Goal: Check status: Check status

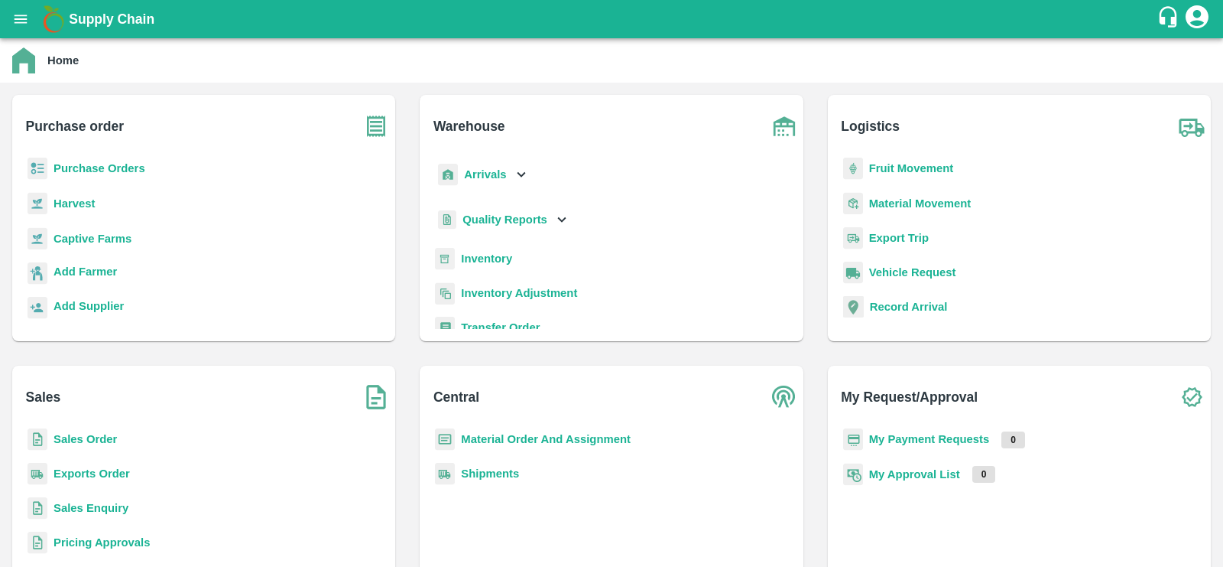
click at [496, 262] on b "Inventory" at bounding box center [486, 258] width 51 height 12
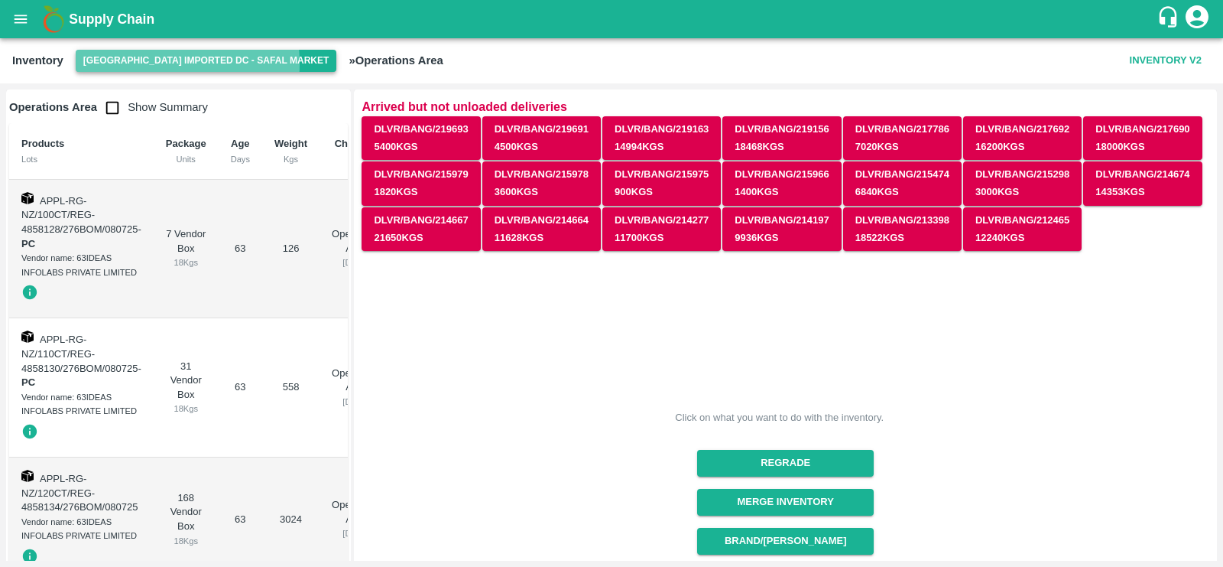
click at [118, 64] on button "[GEOGRAPHIC_DATA] Imported DC - Safal Market" at bounding box center [207, 61] width 262 height 22
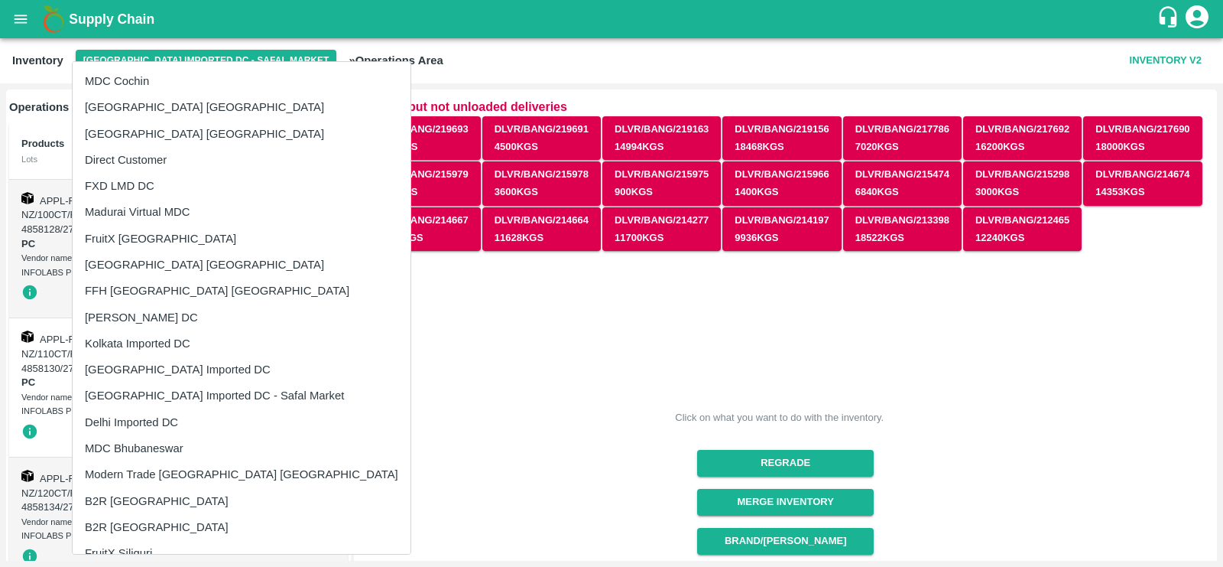
click at [139, 161] on li "Direct Customer" at bounding box center [242, 160] width 338 height 26
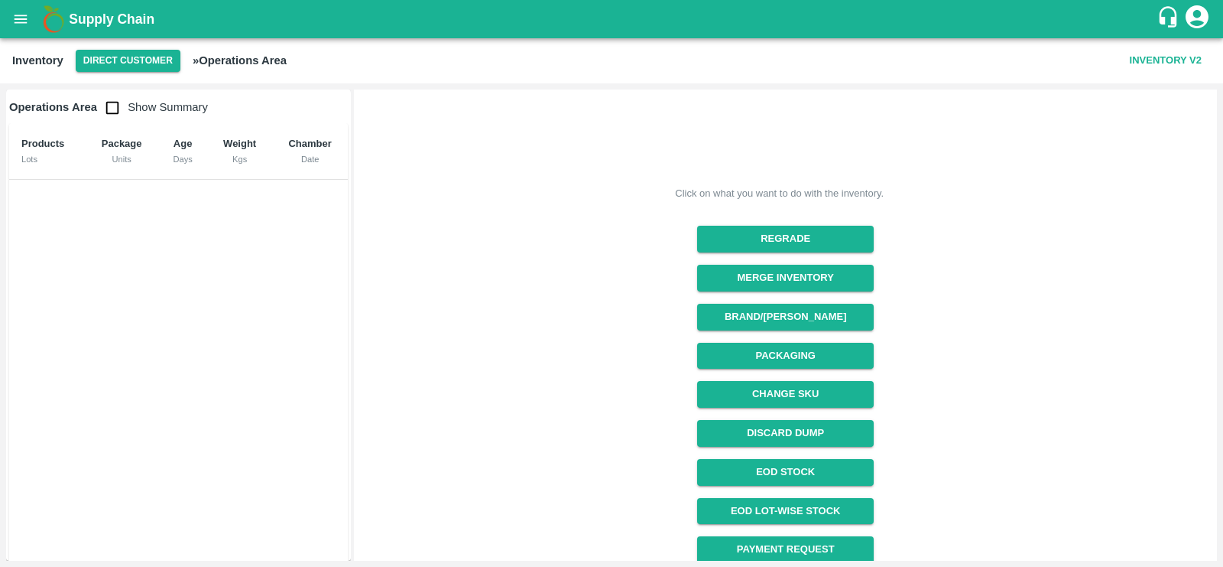
scroll to position [180, 0]
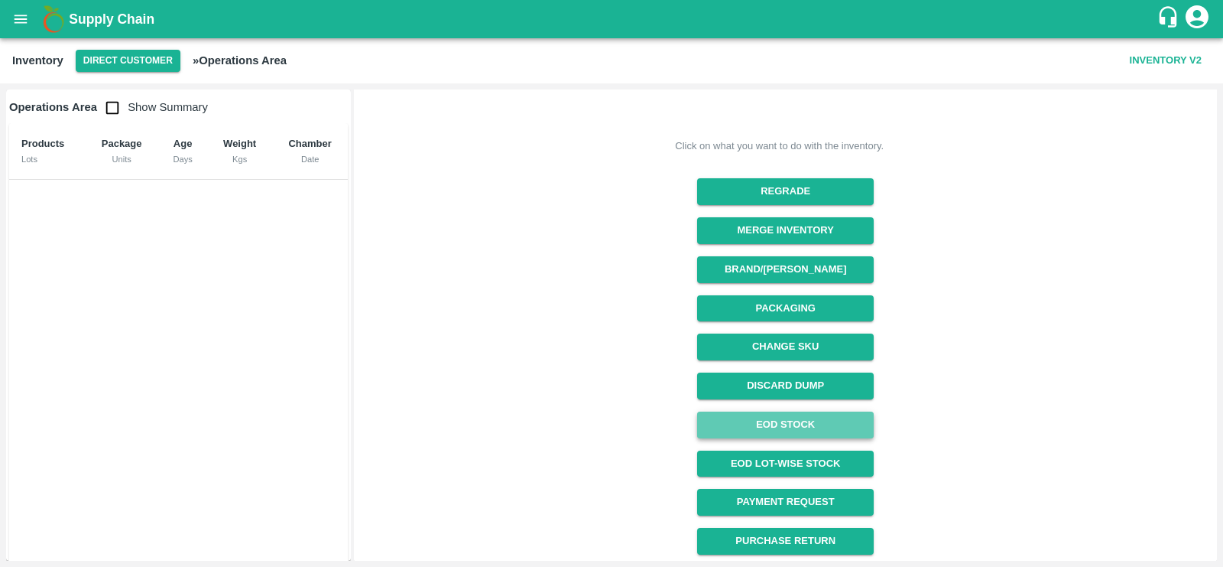
click at [801, 422] on link "EOD Stock" at bounding box center [785, 424] width 177 height 27
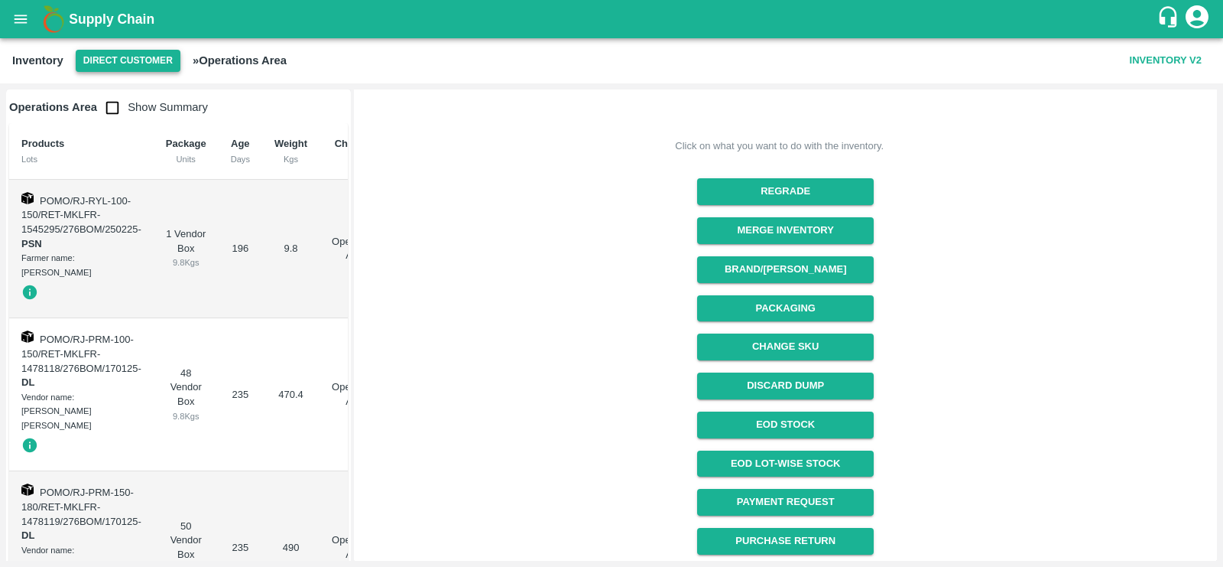
click at [99, 60] on button "Direct Customer" at bounding box center [128, 61] width 105 height 22
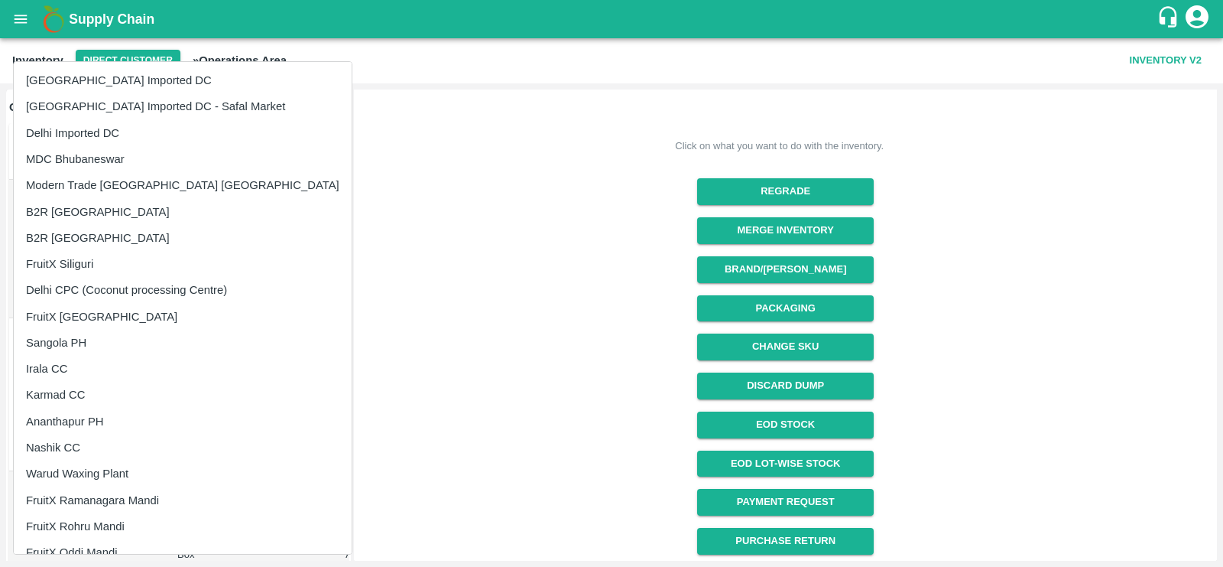
scroll to position [271, 0]
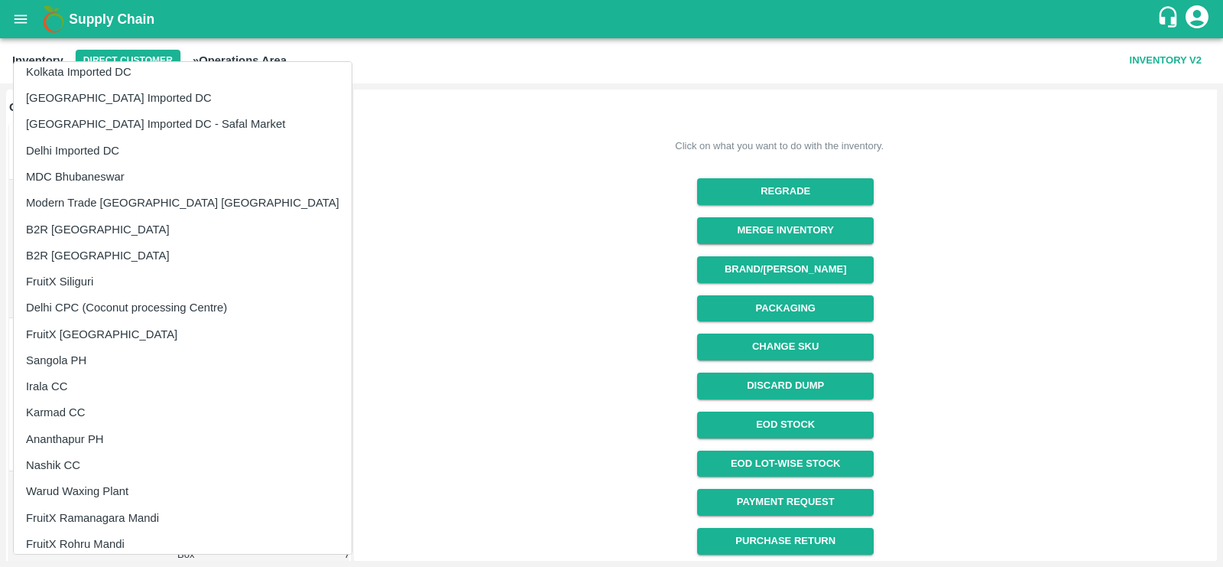
click at [93, 328] on li "FruitX [GEOGRAPHIC_DATA]" at bounding box center [183, 334] width 338 height 26
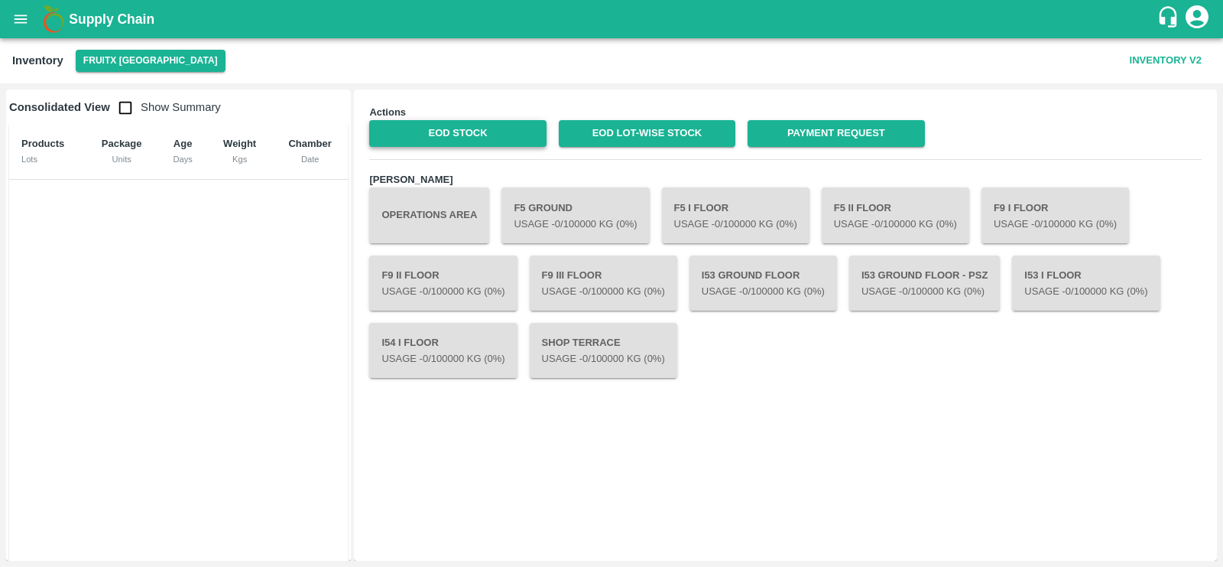
click at [501, 128] on link "EOD Stock" at bounding box center [457, 133] width 177 height 27
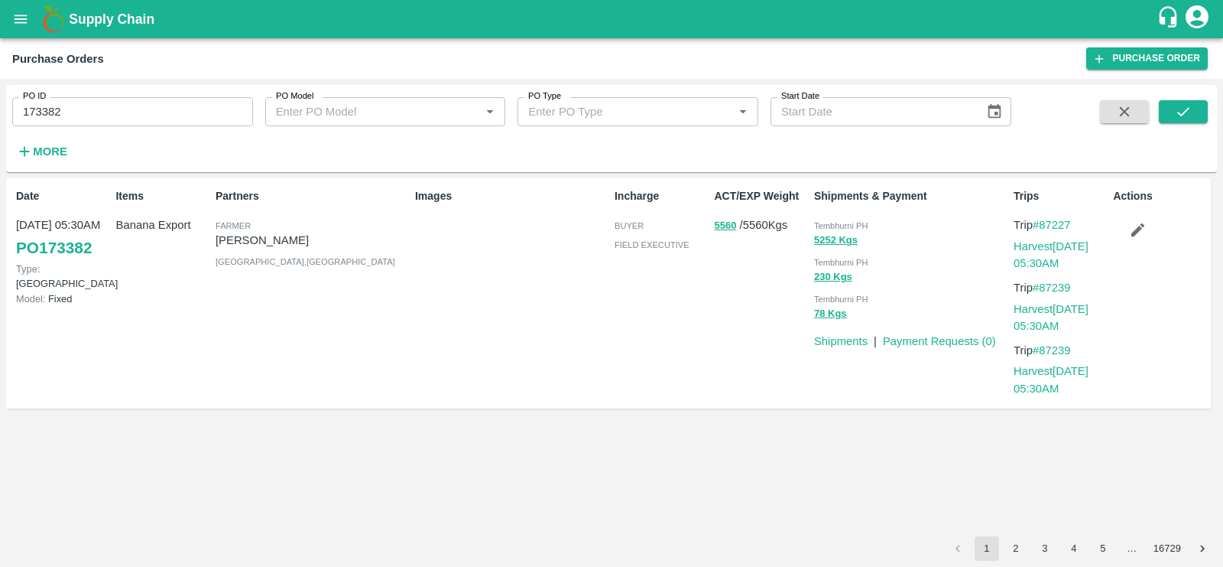
click at [21, 16] on icon "open drawer" at bounding box center [20, 19] width 17 height 17
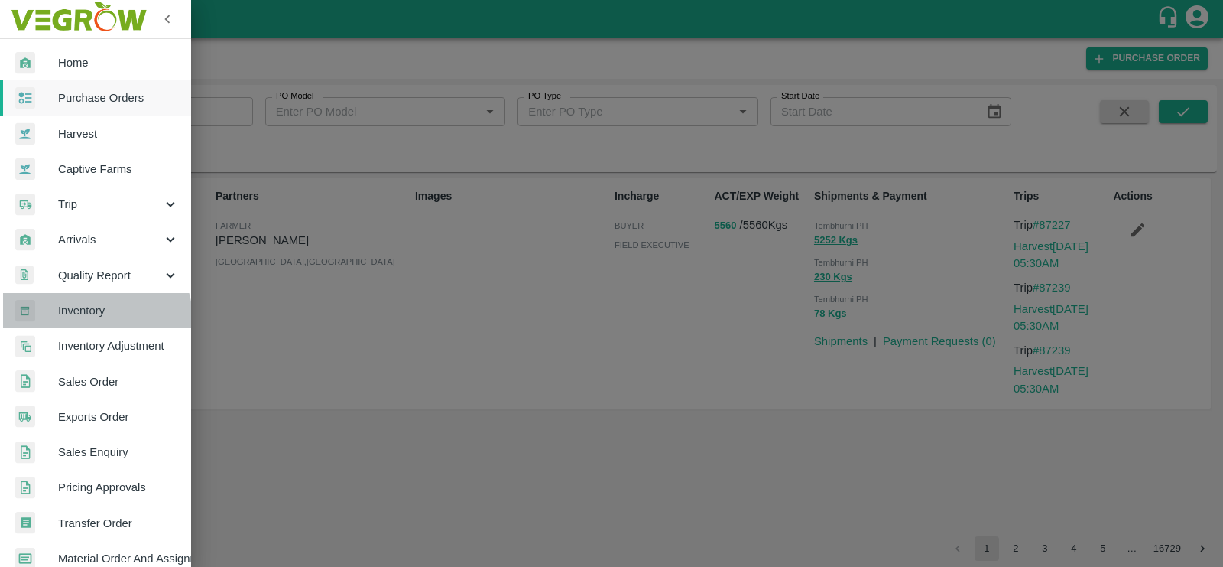
click at [87, 319] on link "Inventory" at bounding box center [95, 310] width 191 height 35
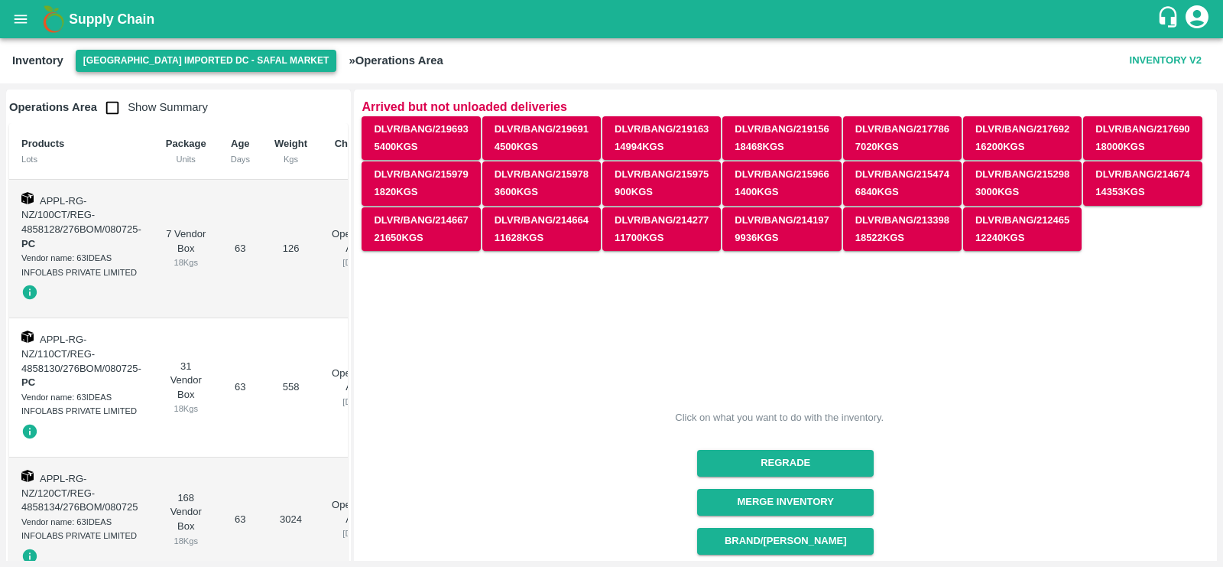
click at [195, 62] on button "[GEOGRAPHIC_DATA] Imported DC - Safal Market" at bounding box center [207, 61] width 262 height 22
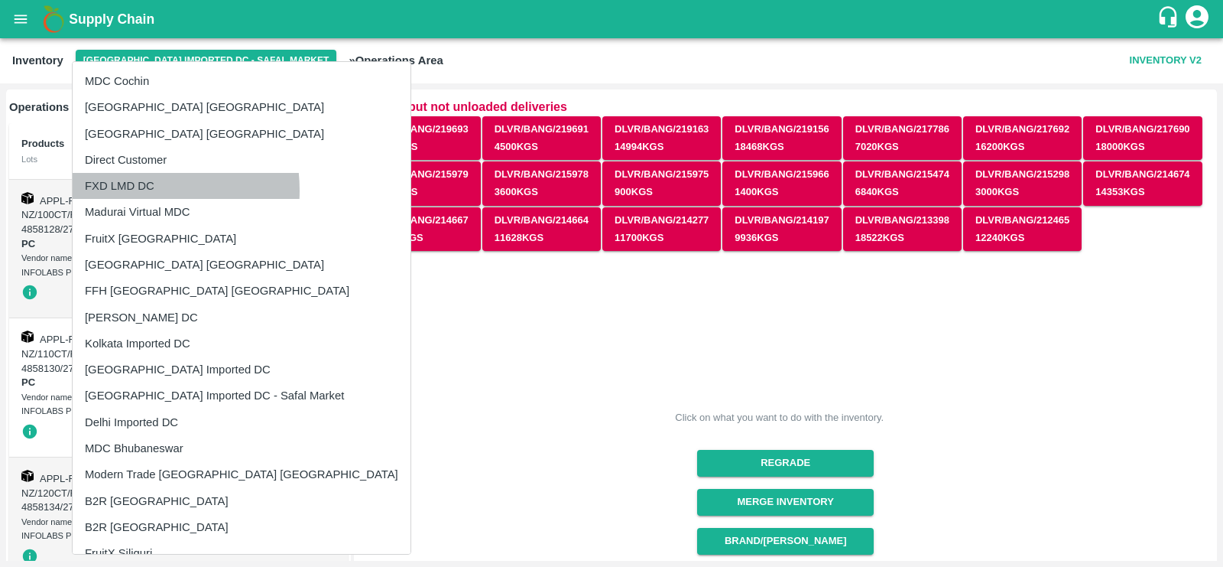
click at [123, 190] on li "FXD LMD DC" at bounding box center [242, 186] width 338 height 26
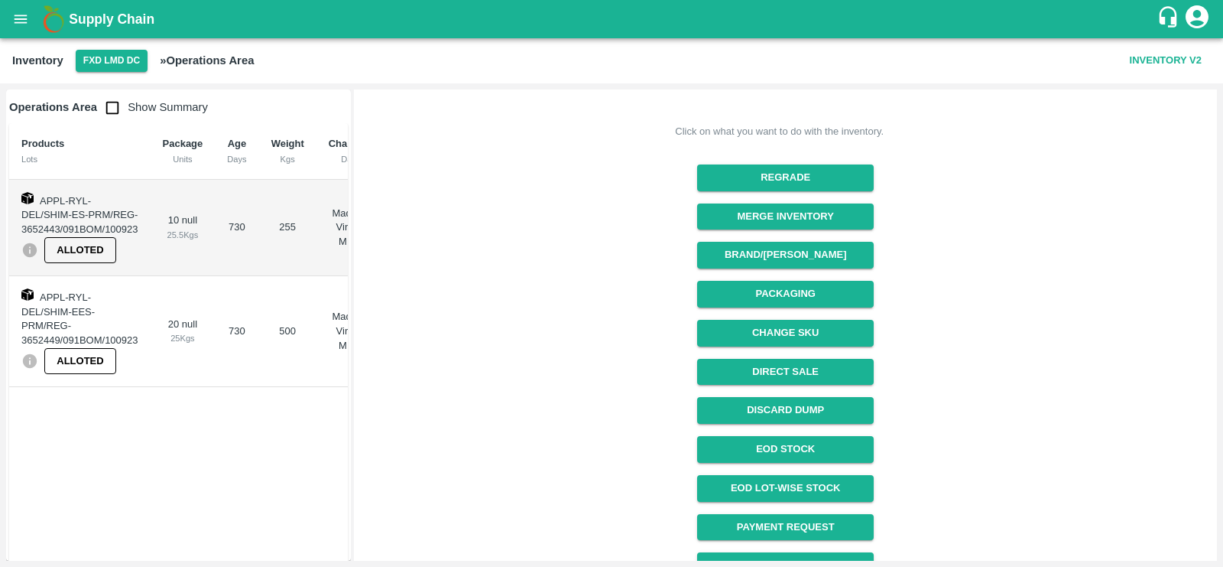
scroll to position [154, 0]
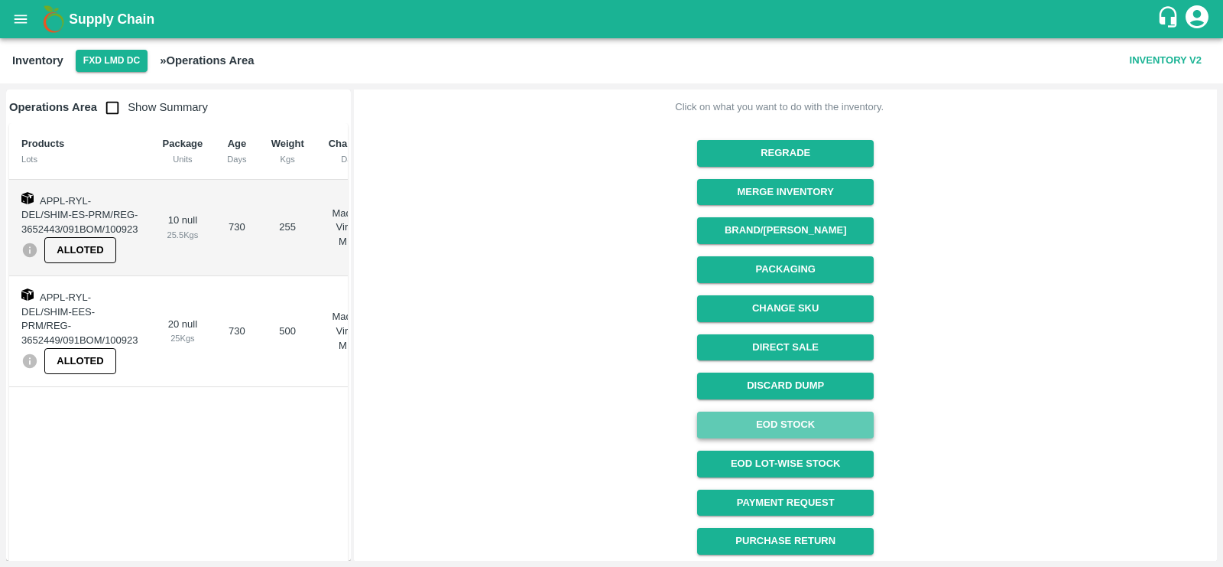
click at [776, 427] on link "EOD Stock" at bounding box center [785, 424] width 177 height 27
click at [113, 62] on button "FXD LMD DC" at bounding box center [112, 61] width 72 height 22
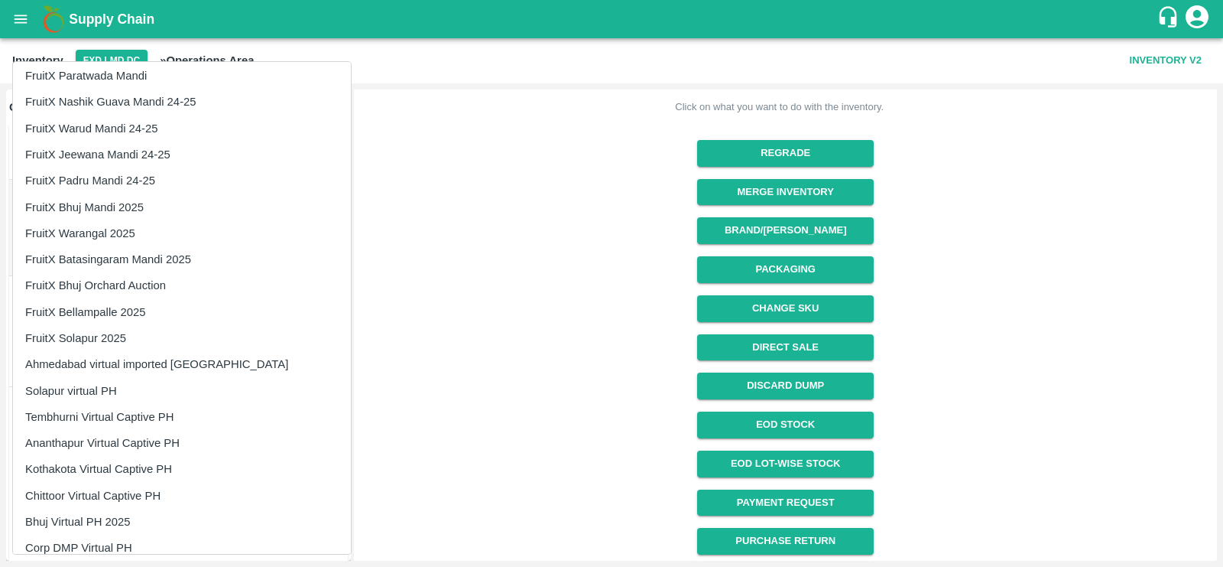
scroll to position [961, 0]
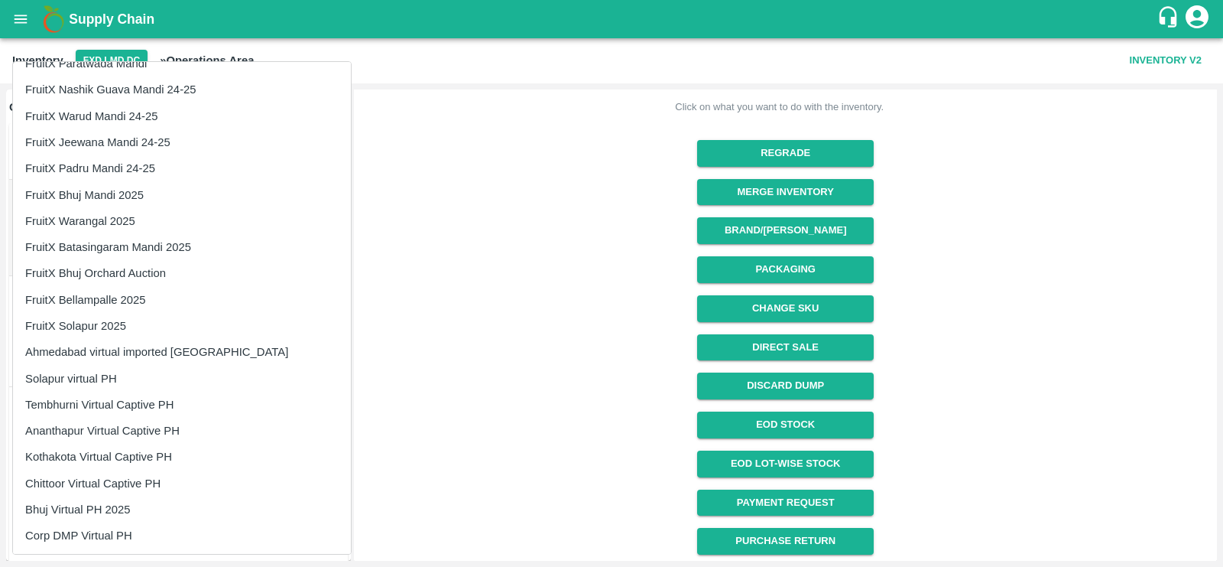
click at [89, 405] on li "Tembhurni Virtual Captive PH" at bounding box center [182, 405] width 338 height 26
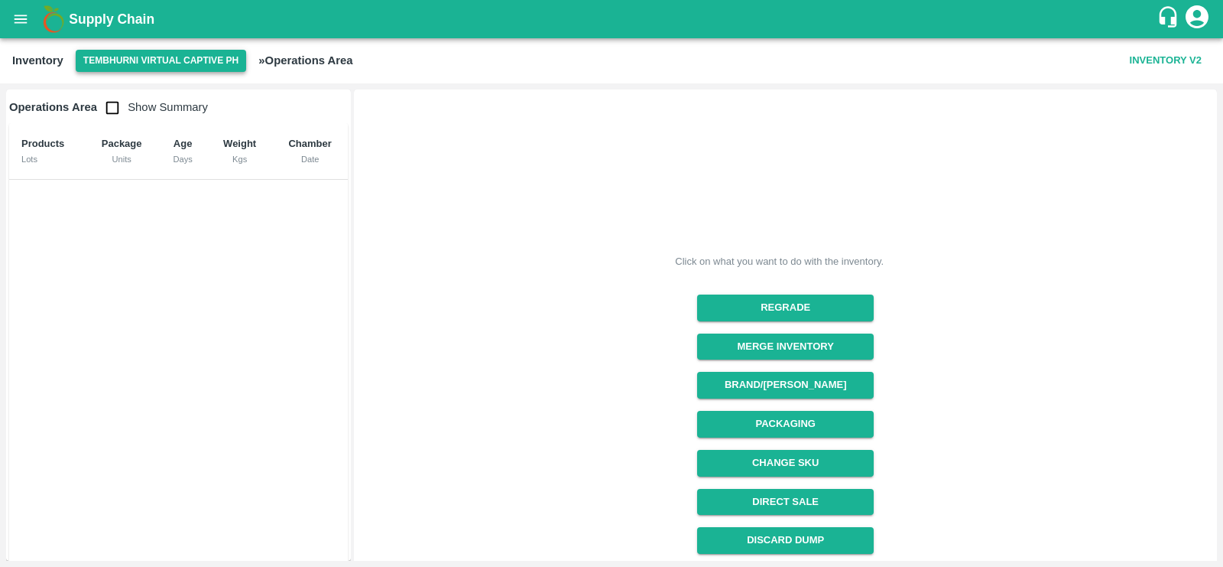
click at [228, 54] on button "Tembhurni Virtual Captive PH" at bounding box center [161, 61] width 171 height 22
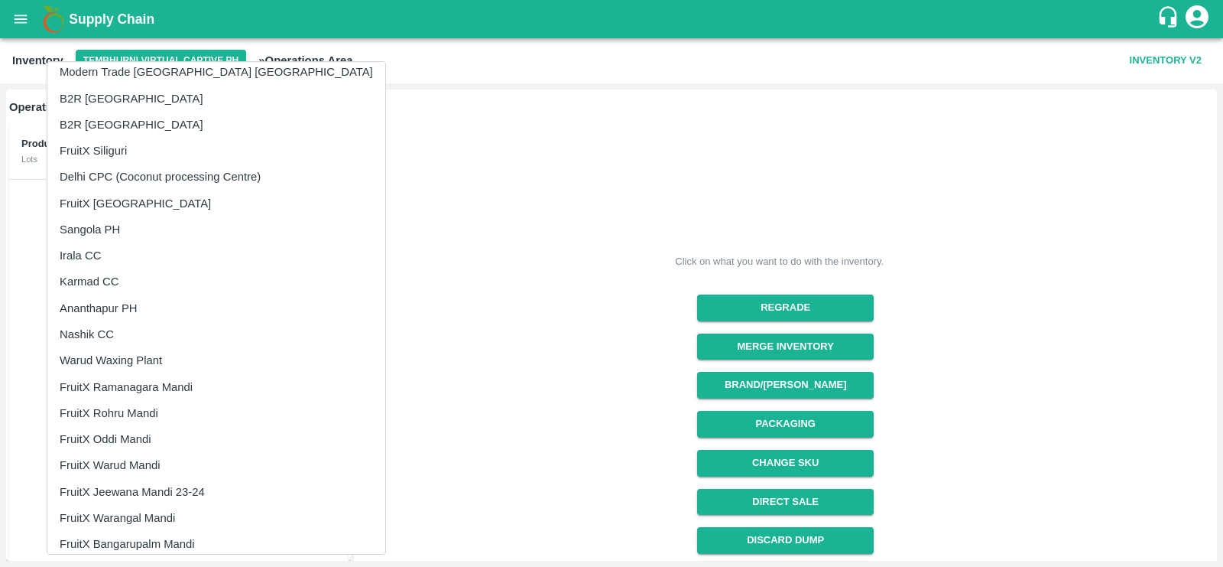
scroll to position [388, 0]
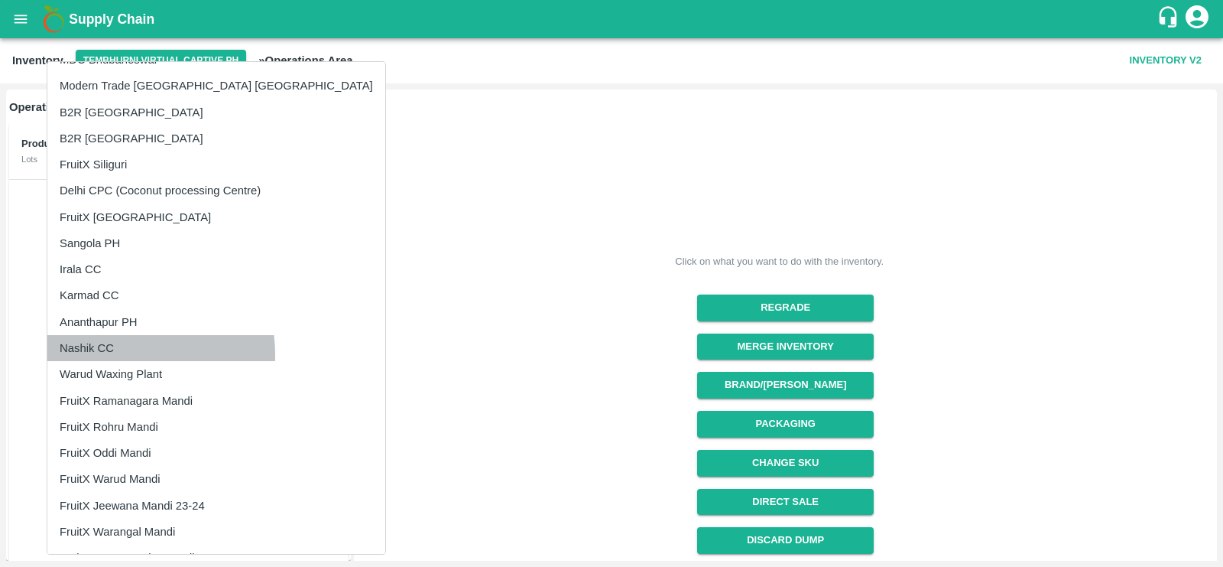
click at [111, 354] on li "Nashik CC" at bounding box center [216, 348] width 338 height 26
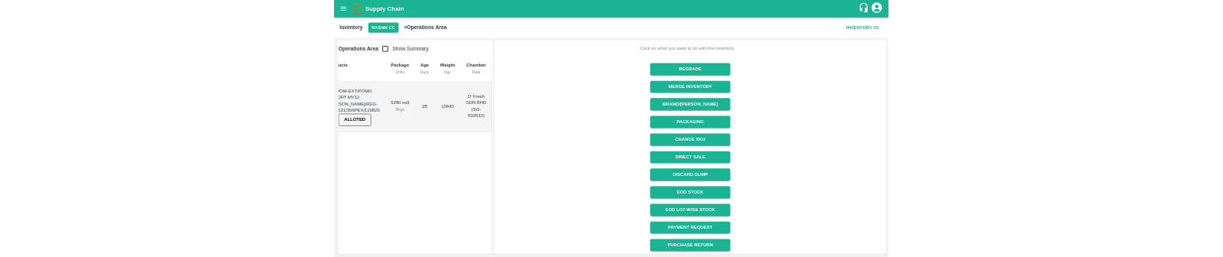
scroll to position [0, 37]
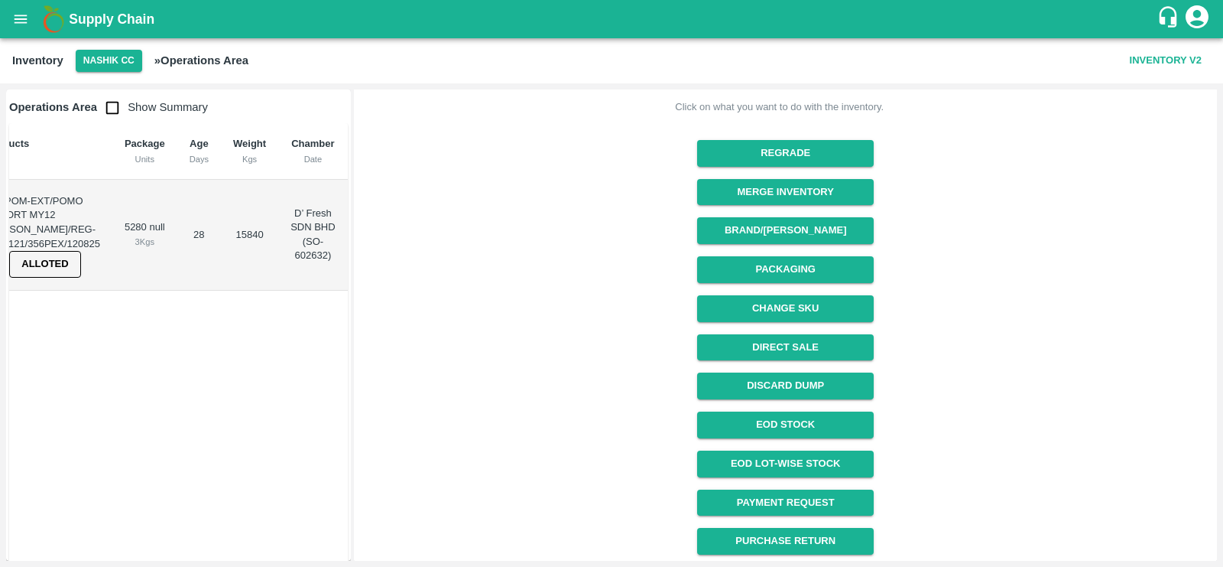
click at [252, 229] on span "15840" at bounding box center [250, 234] width 28 height 11
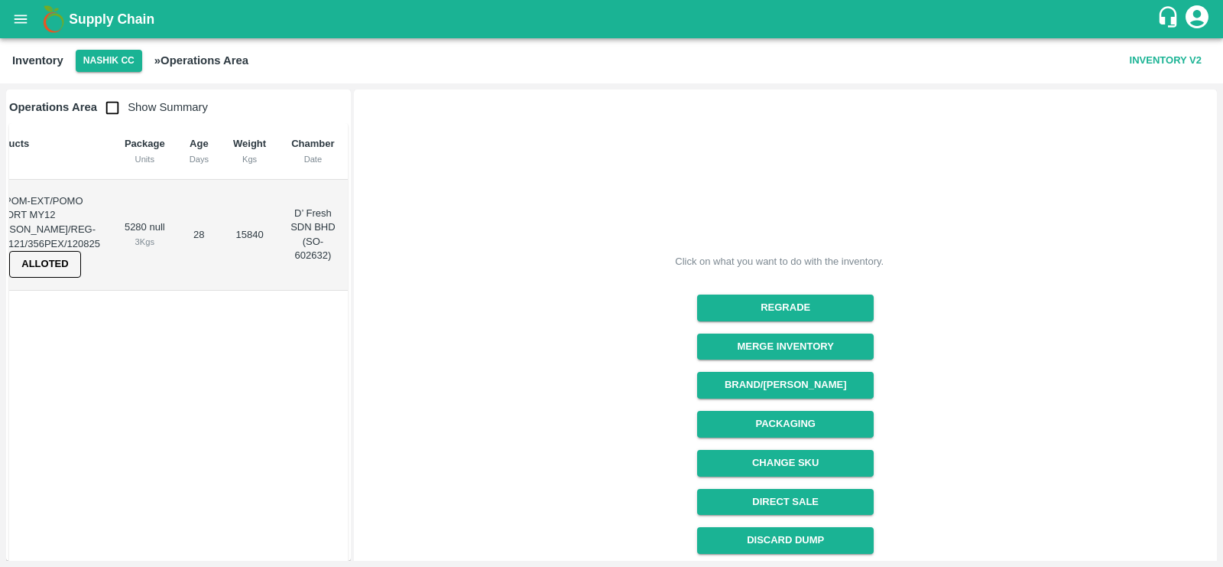
click at [249, 236] on span "15840" at bounding box center [250, 234] width 28 height 11
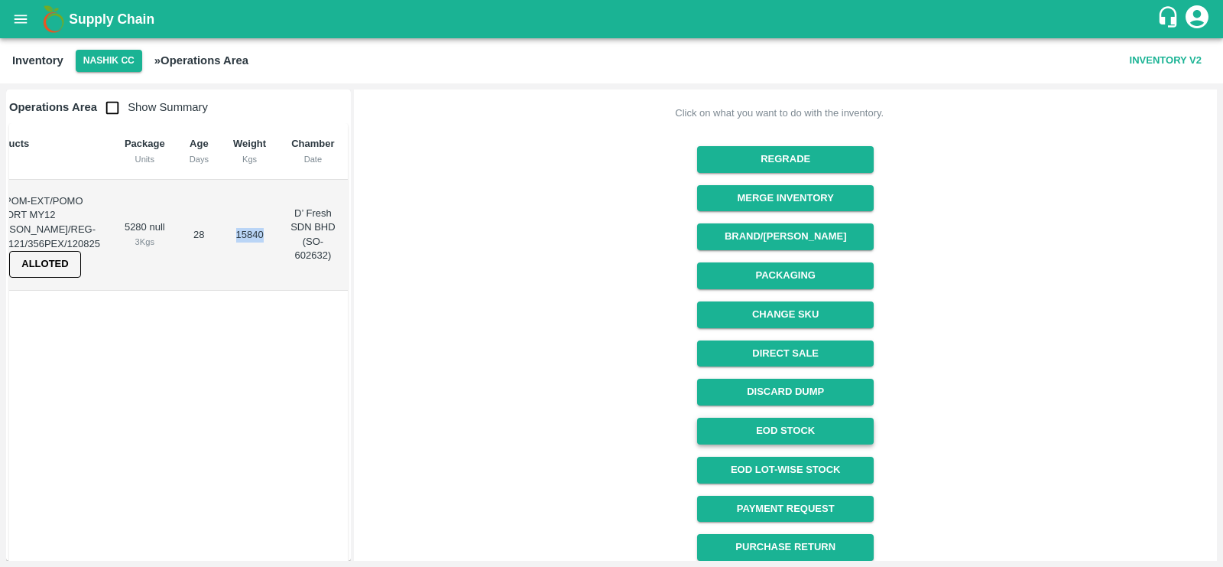
scroll to position [154, 0]
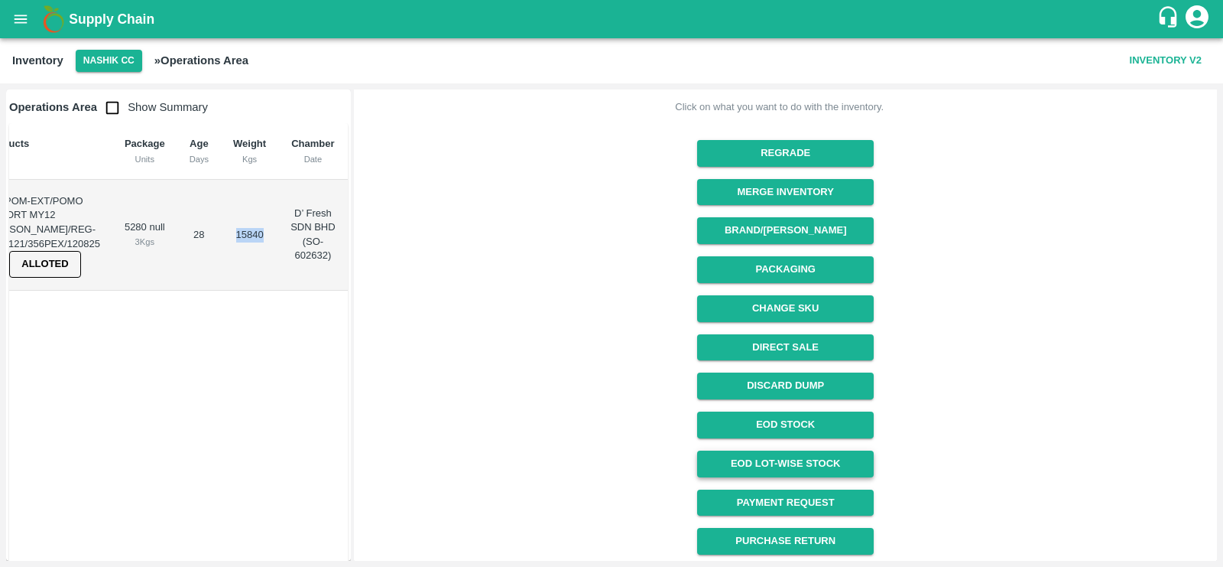
click at [778, 256] on link "EOD Lot-wise Stock" at bounding box center [785, 463] width 177 height 27
click at [789, 256] on link "EOD Stock" at bounding box center [785, 424] width 177 height 27
click at [112, 68] on button "Nashik CC" at bounding box center [109, 61] width 67 height 22
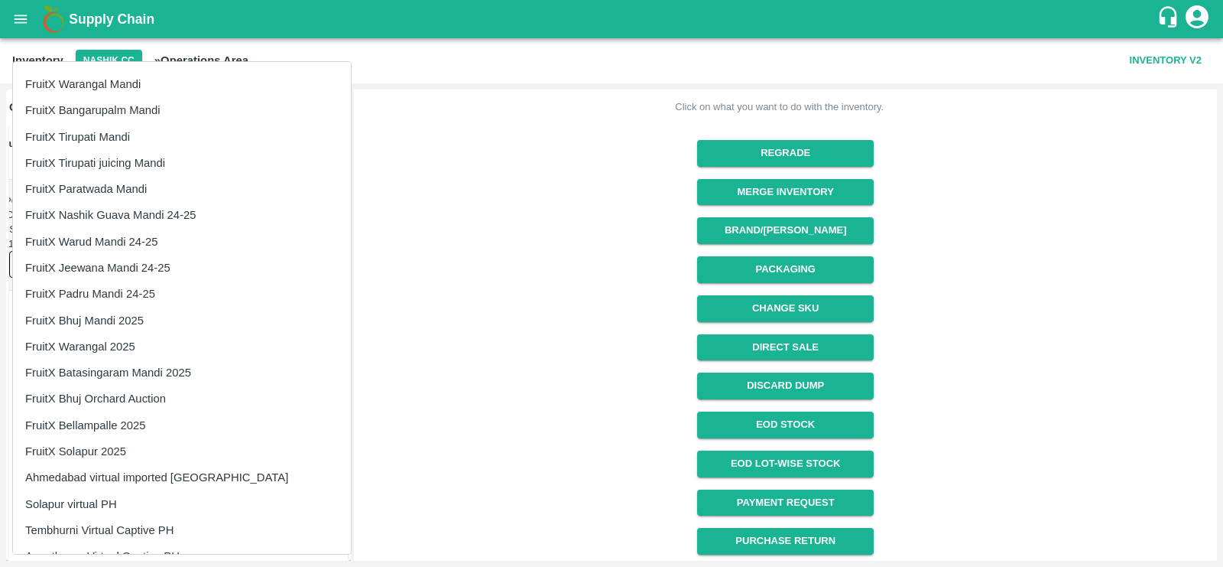
scroll to position [961, 0]
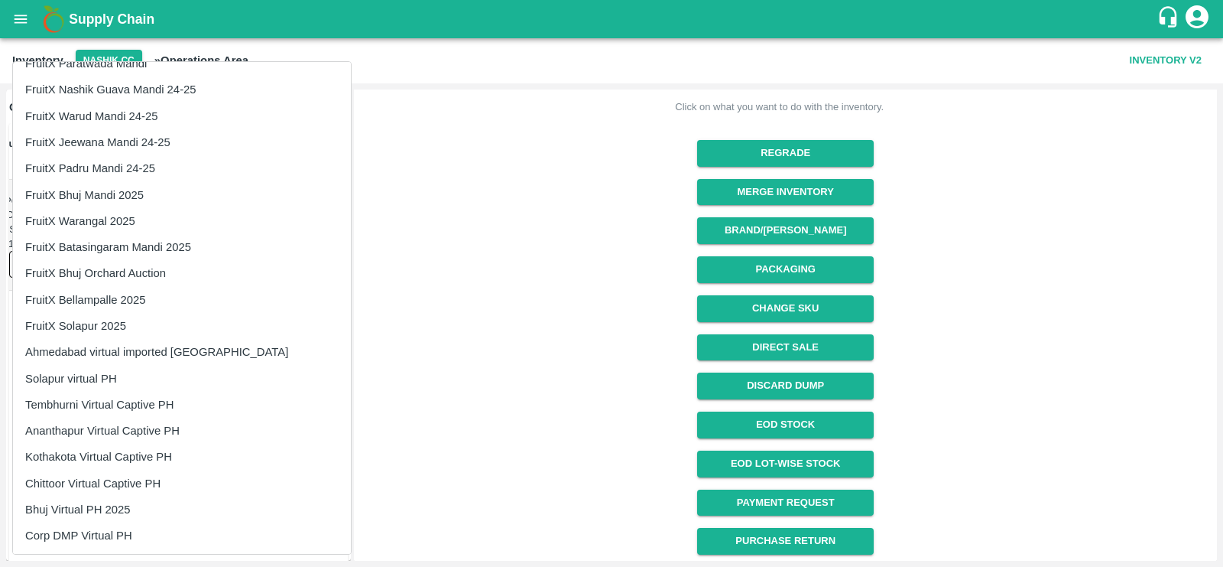
click at [94, 256] on li "Ahmedabad virtual imported [GEOGRAPHIC_DATA]" at bounding box center [182, 352] width 338 height 26
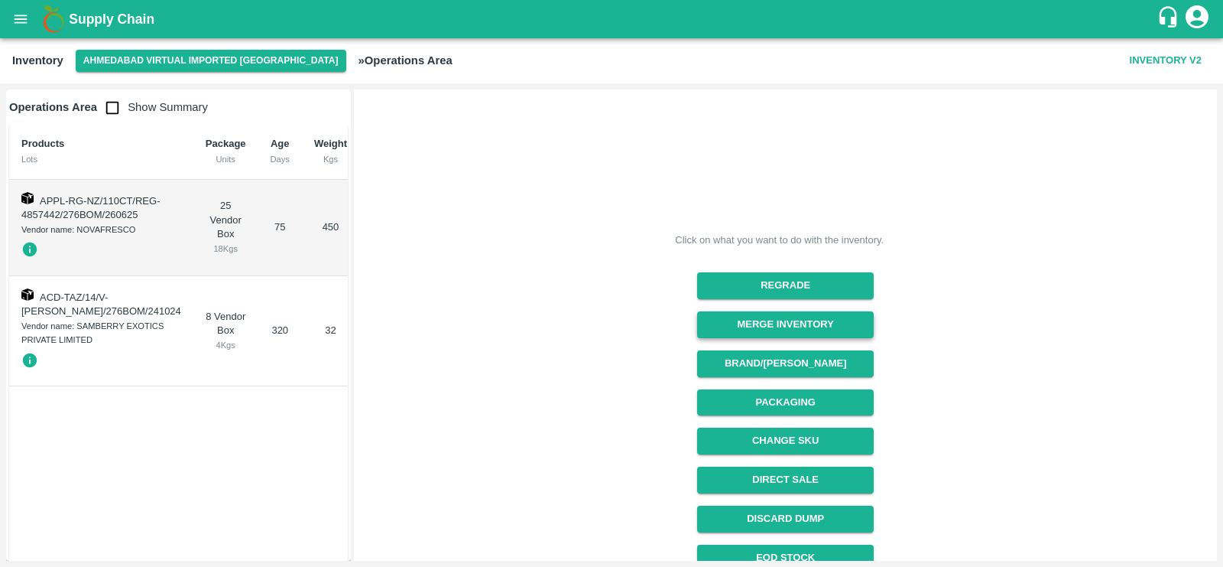
scroll to position [219, 0]
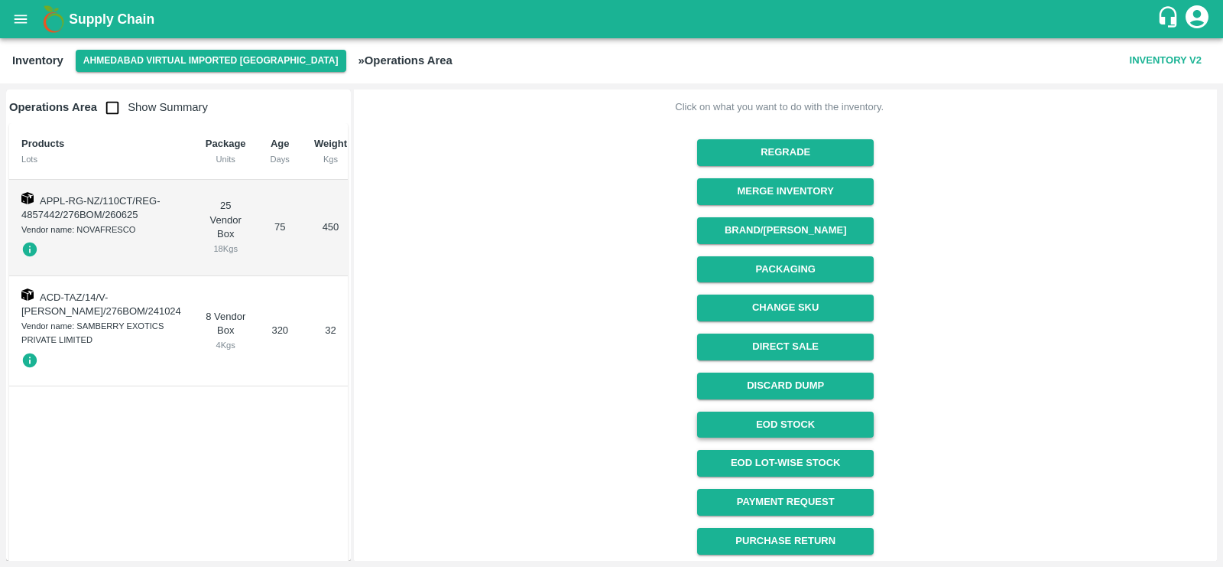
click at [786, 256] on link "EOD Stock" at bounding box center [785, 424] width 177 height 27
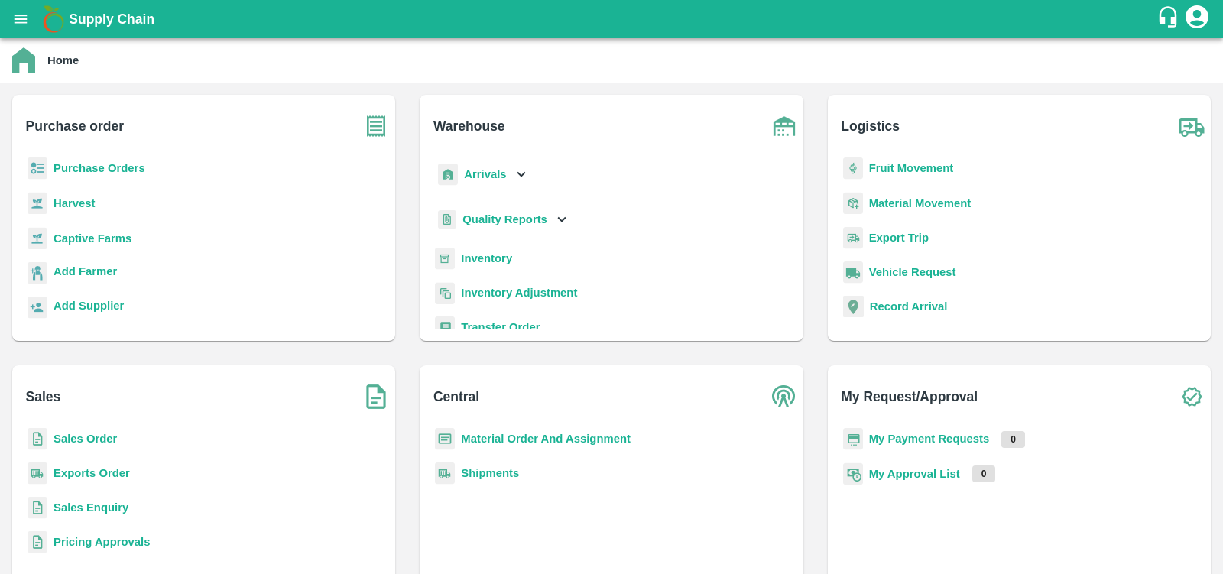
click at [881, 169] on b "Fruit Movement" at bounding box center [911, 168] width 85 height 12
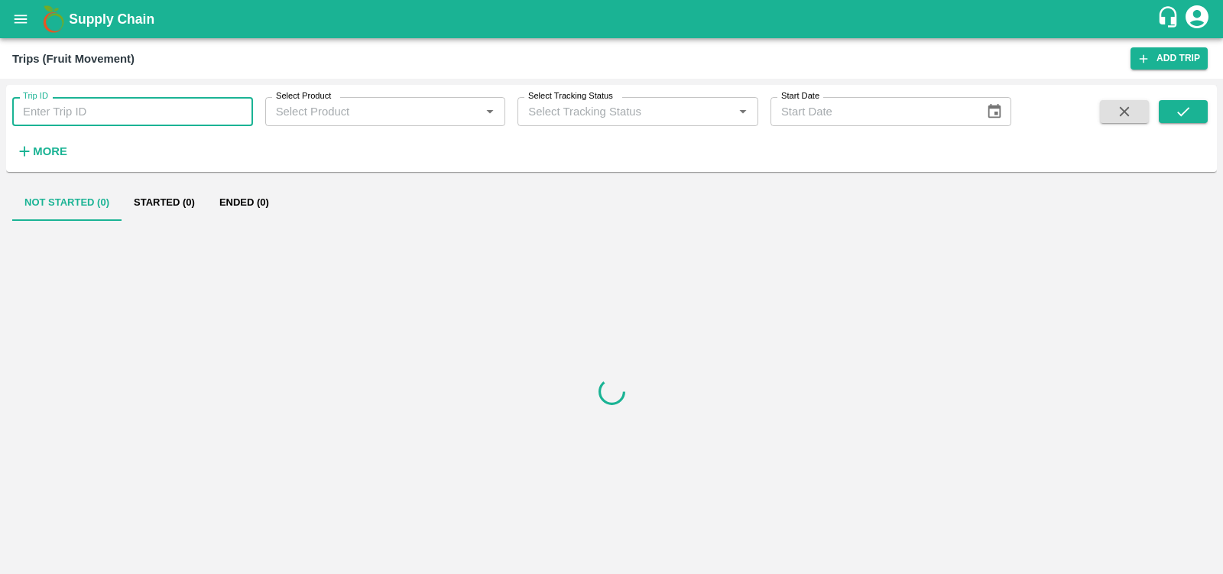
click at [114, 106] on input "Trip ID" at bounding box center [132, 111] width 241 height 29
paste input "40612"
type input "40612"
click at [1177, 119] on icon "submit" at bounding box center [1183, 111] width 17 height 17
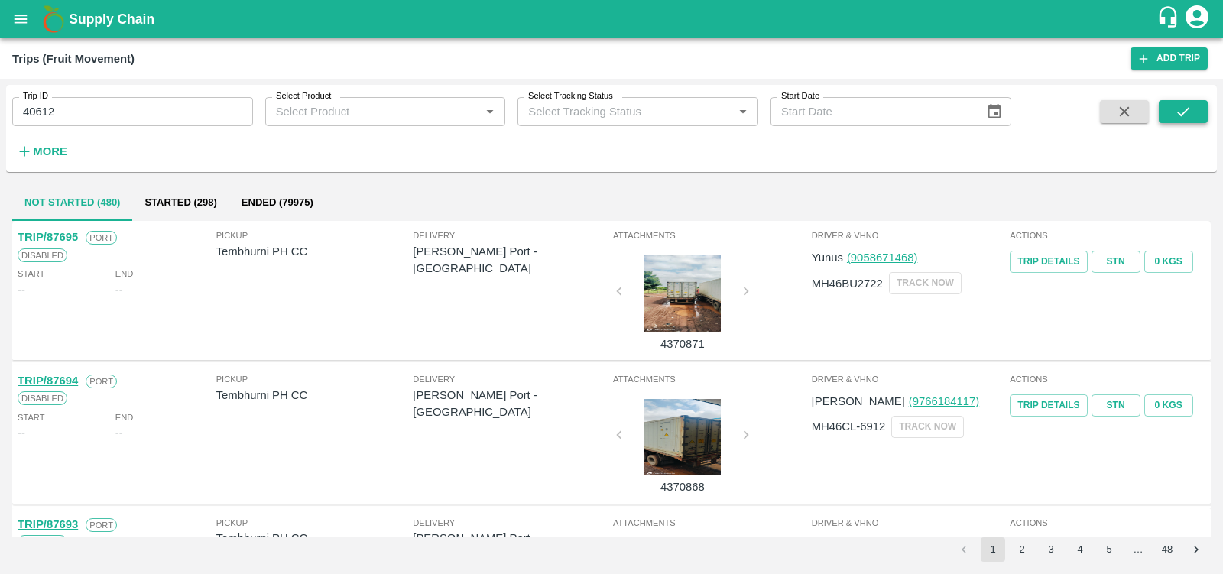
click at [1191, 104] on icon "submit" at bounding box center [1183, 111] width 17 height 17
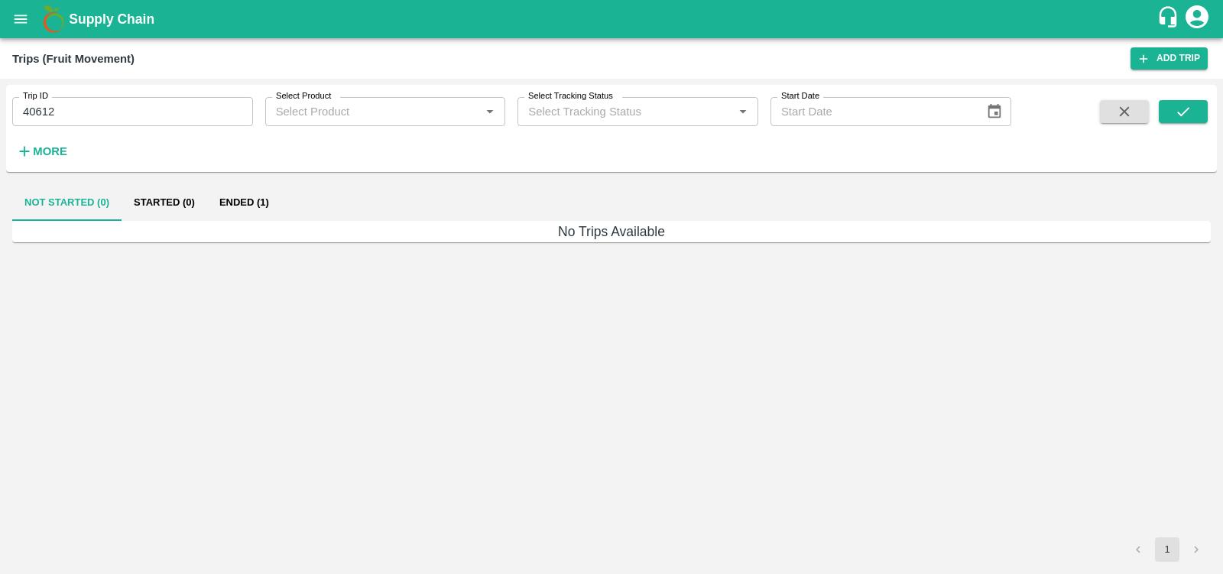
click at [237, 201] on button "Ended (1)" at bounding box center [244, 202] width 74 height 37
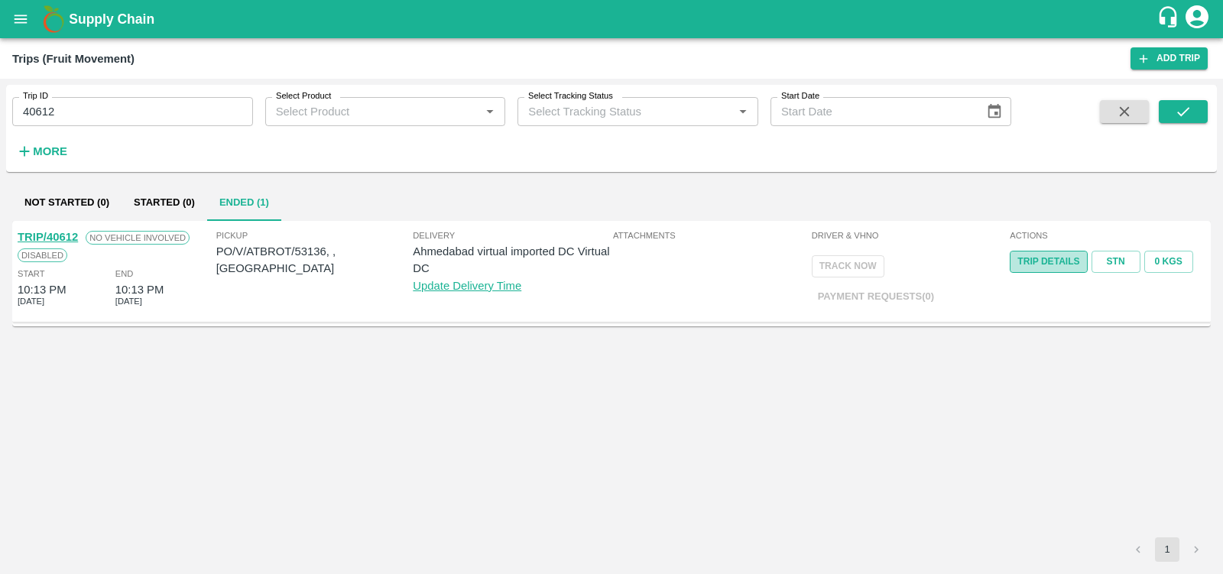
click at [1067, 267] on link "Trip Details" at bounding box center [1048, 262] width 77 height 22
